Goal: Find specific page/section: Find specific page/section

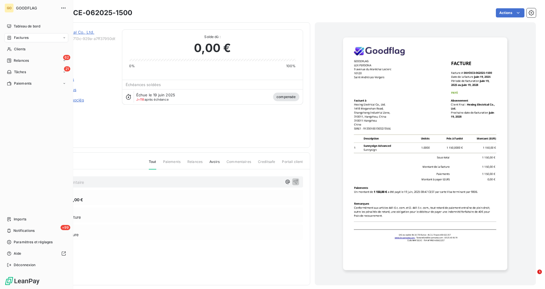
click at [23, 37] on span "Factures" at bounding box center [21, 37] width 15 height 5
click at [26, 51] on span "Factures" at bounding box center [21, 49] width 15 height 5
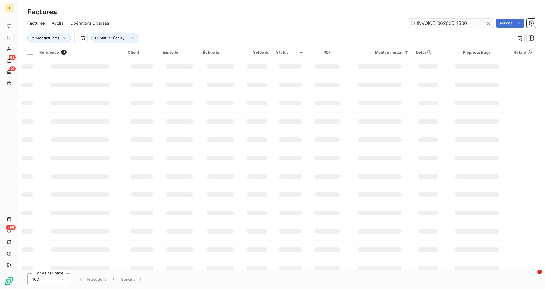
click at [429, 22] on input "INVOICE-062025-1500" at bounding box center [451, 23] width 86 height 9
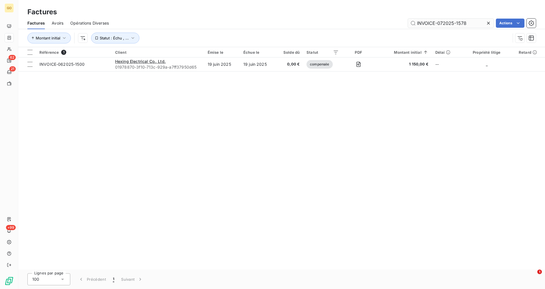
type input "INVOICE-072025-1578"
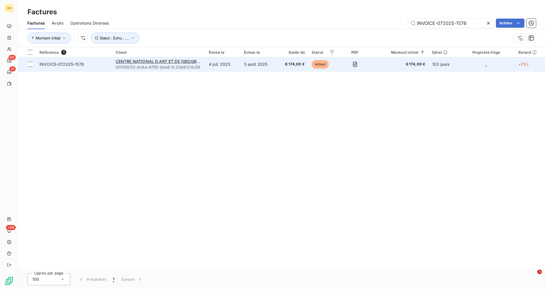
click at [307, 66] on td "6 174,00 €" at bounding box center [292, 64] width 31 height 14
